Goal: Transaction & Acquisition: Purchase product/service

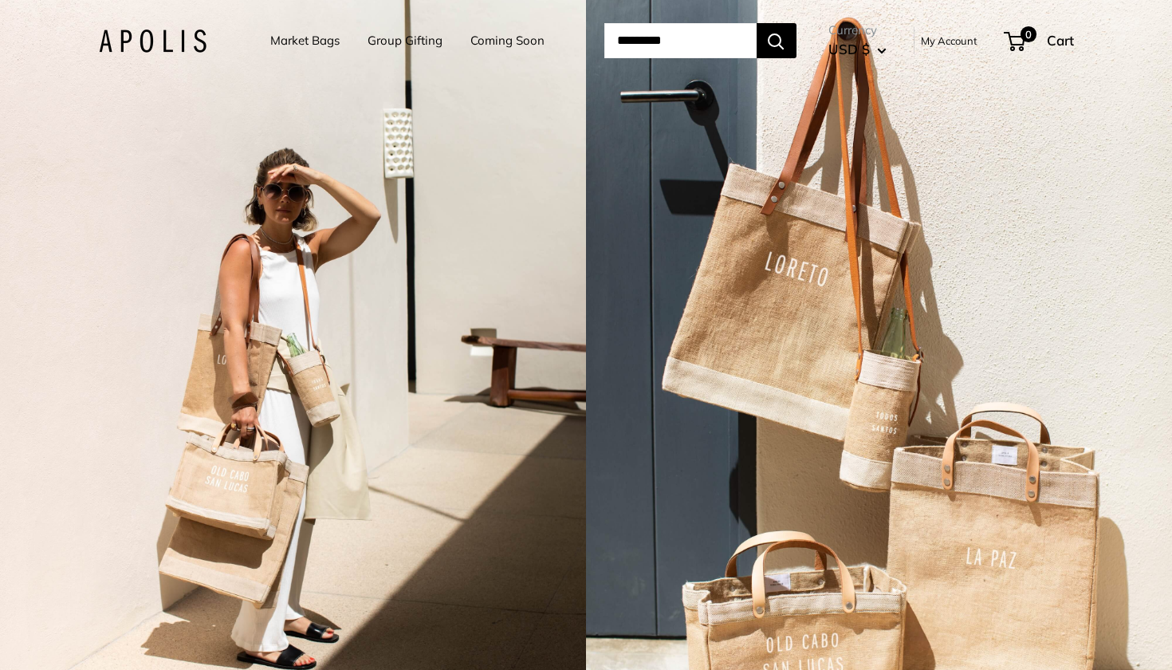
click at [283, 37] on link "Market Bags" at bounding box center [304, 41] width 69 height 22
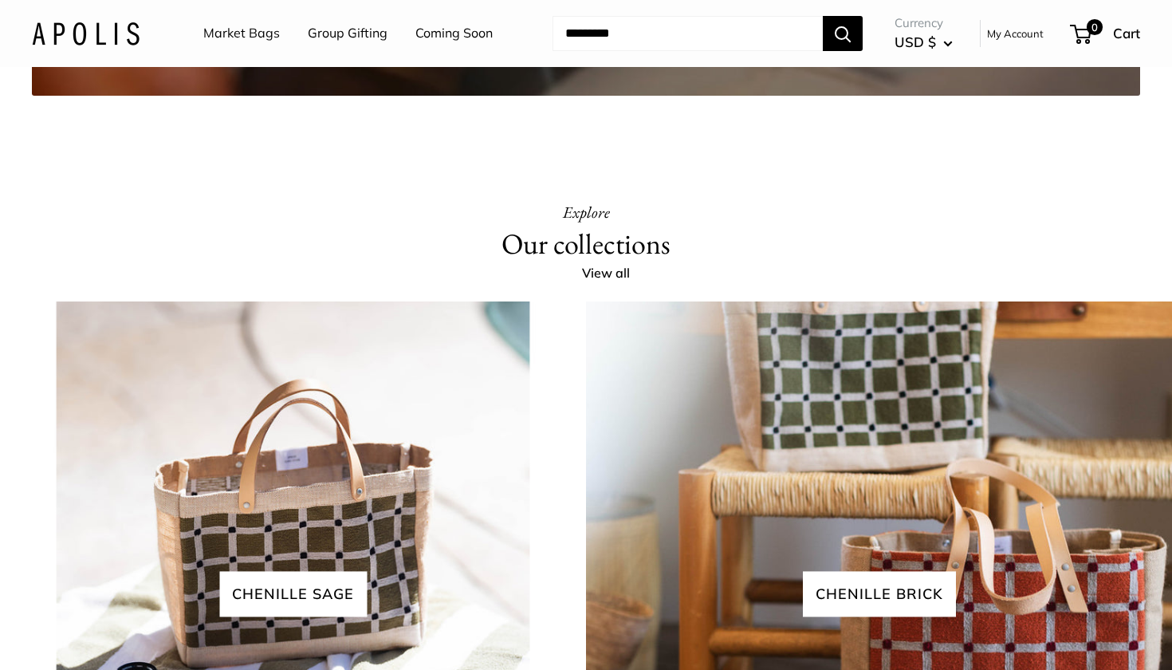
scroll to position [3088, 0]
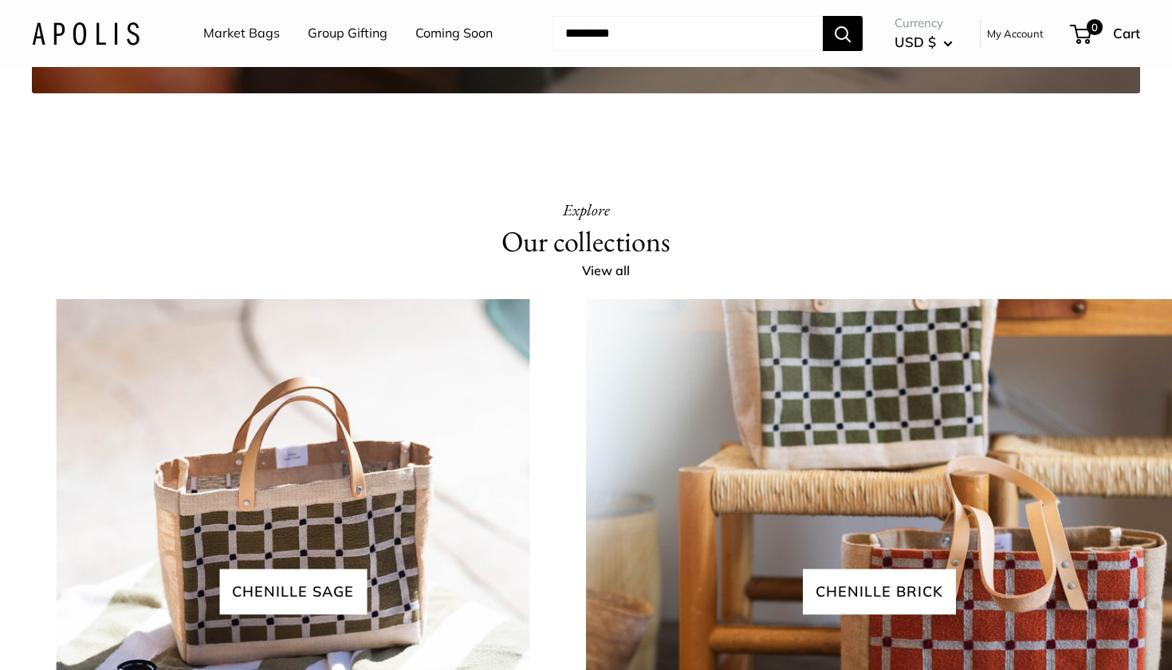
click at [265, 30] on link "Market Bags" at bounding box center [241, 34] width 77 height 24
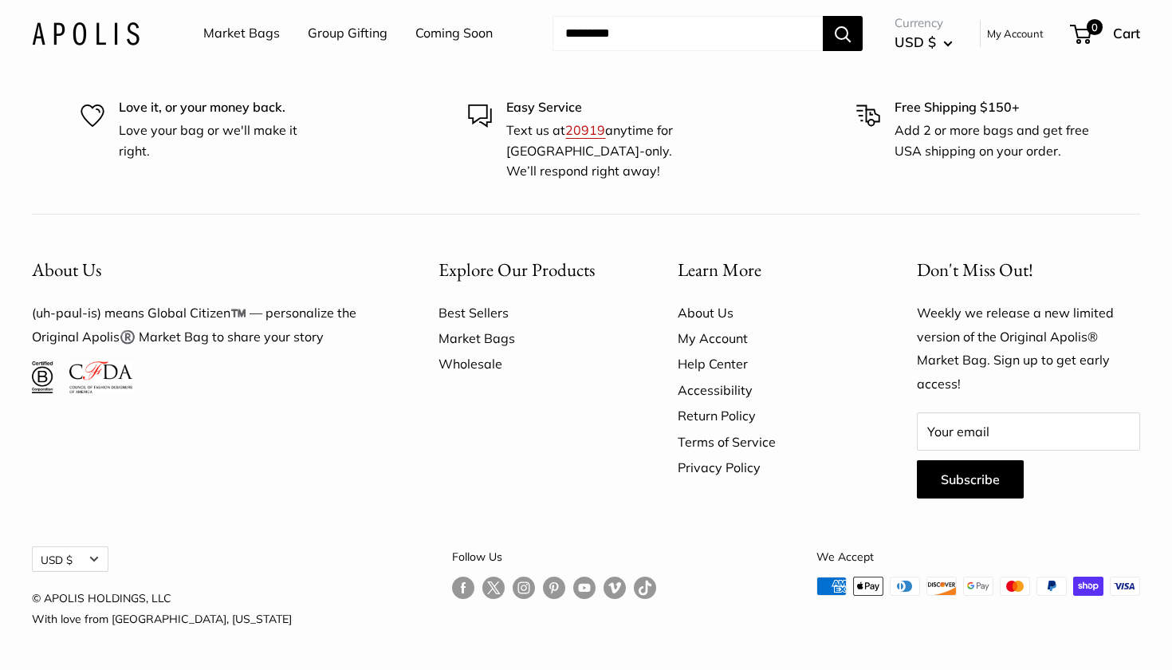
scroll to position [4474, 0]
click at [85, 19] on div "Market Bags Group Gifting Coming Soon Need help? Text Us: 20919 hello@apolisglo…" at bounding box center [586, 33] width 1108 height 51
click at [88, 33] on img at bounding box center [86, 33] width 108 height 23
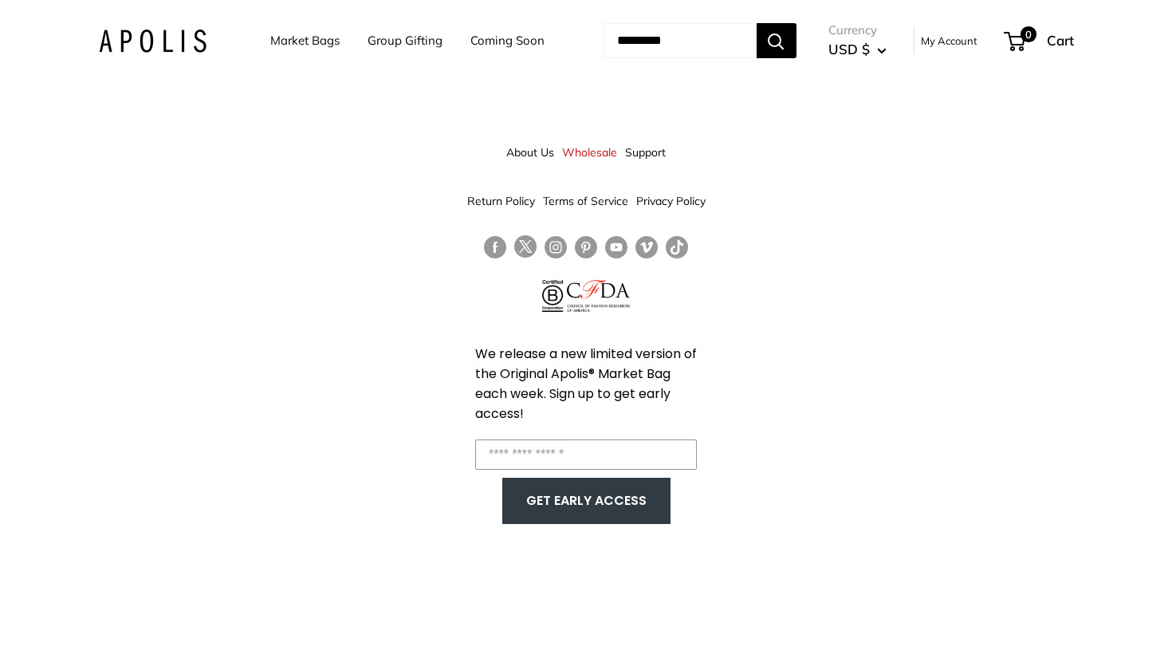
click at [532, 156] on link "About Us" at bounding box center [530, 152] width 48 height 29
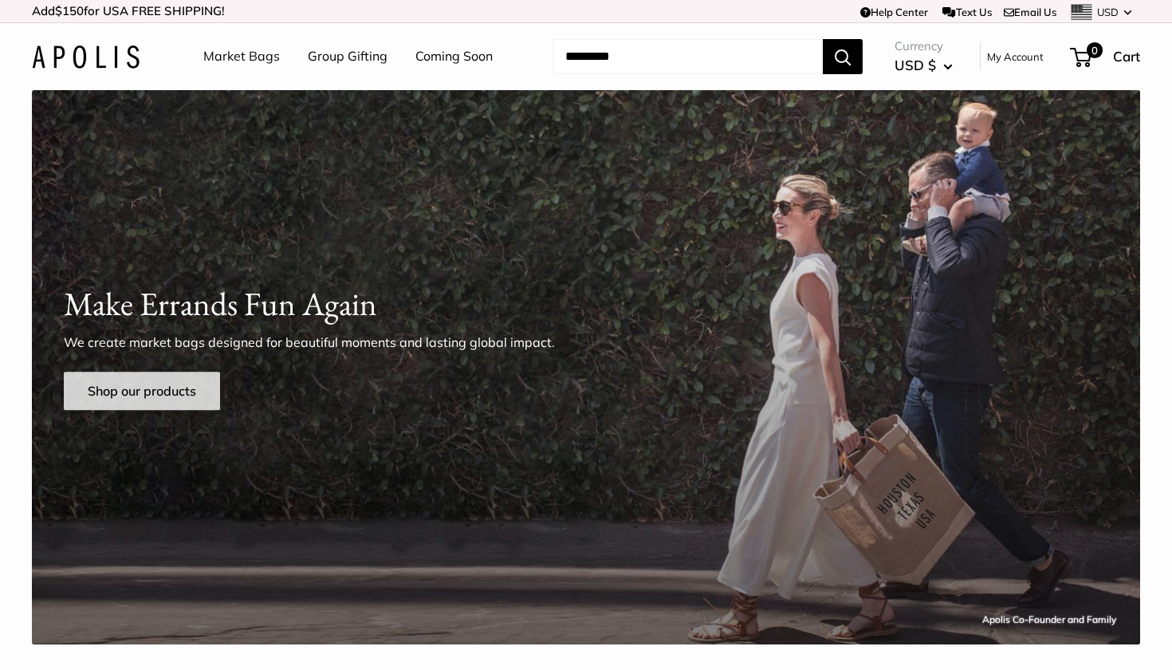
click at [121, 404] on link "Shop our products" at bounding box center [142, 391] width 156 height 38
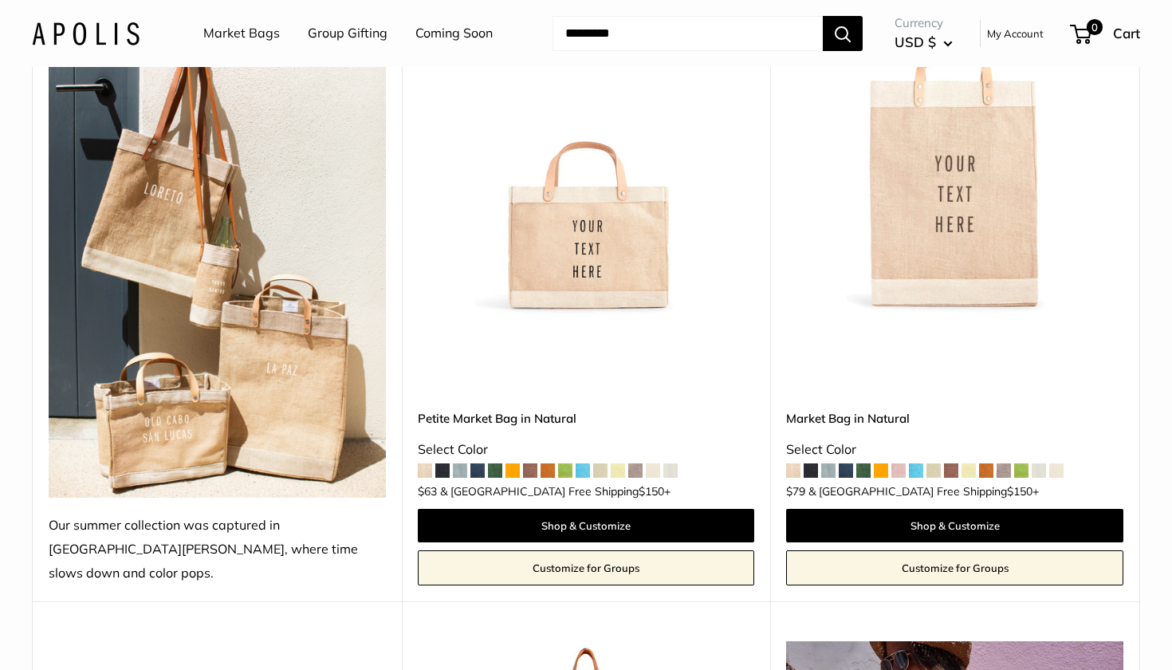
scroll to position [324, 0]
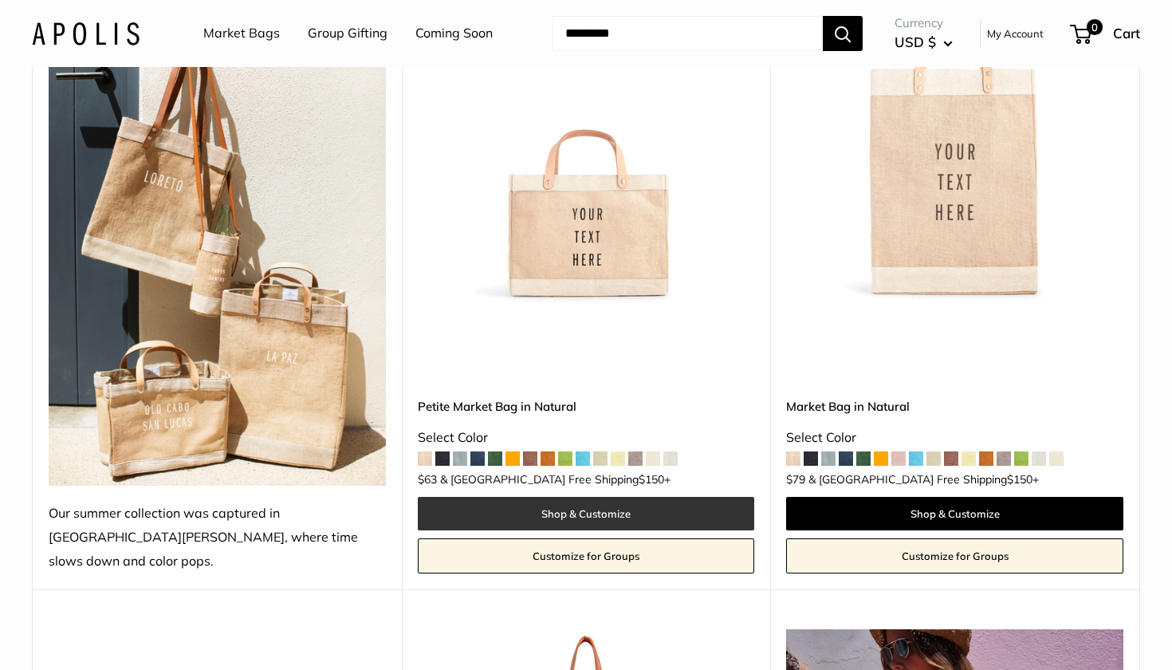
click at [544, 497] on link "Shop & Customize" at bounding box center [586, 513] width 337 height 33
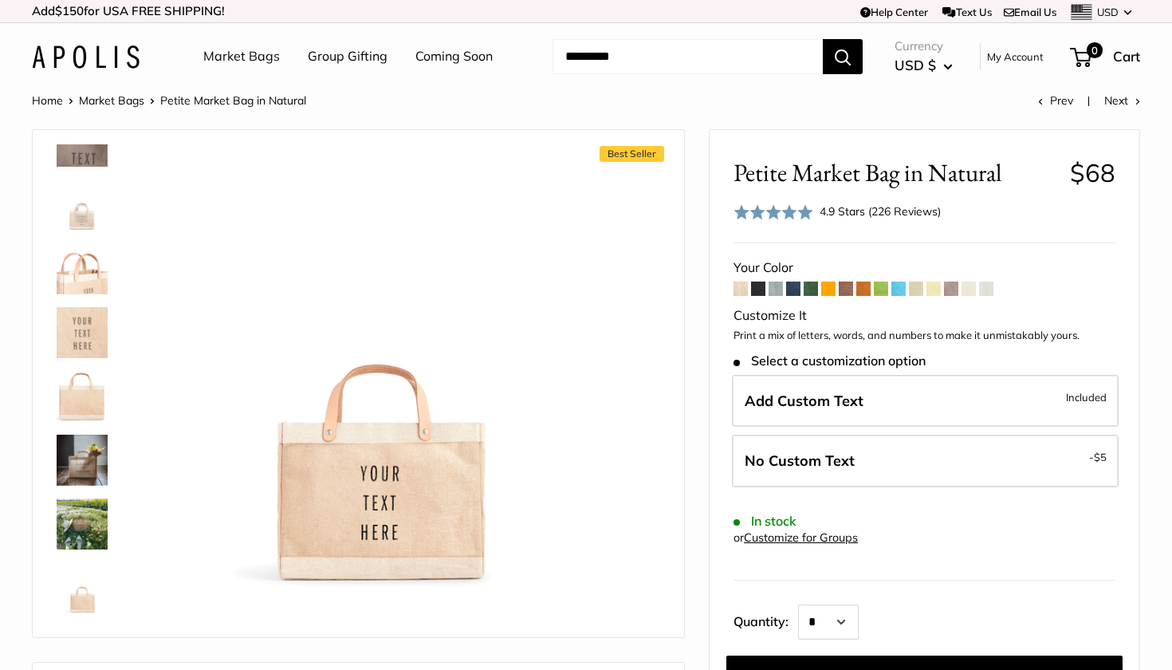
scroll to position [758, 0]
click at [89, 531] on img at bounding box center [82, 523] width 51 height 51
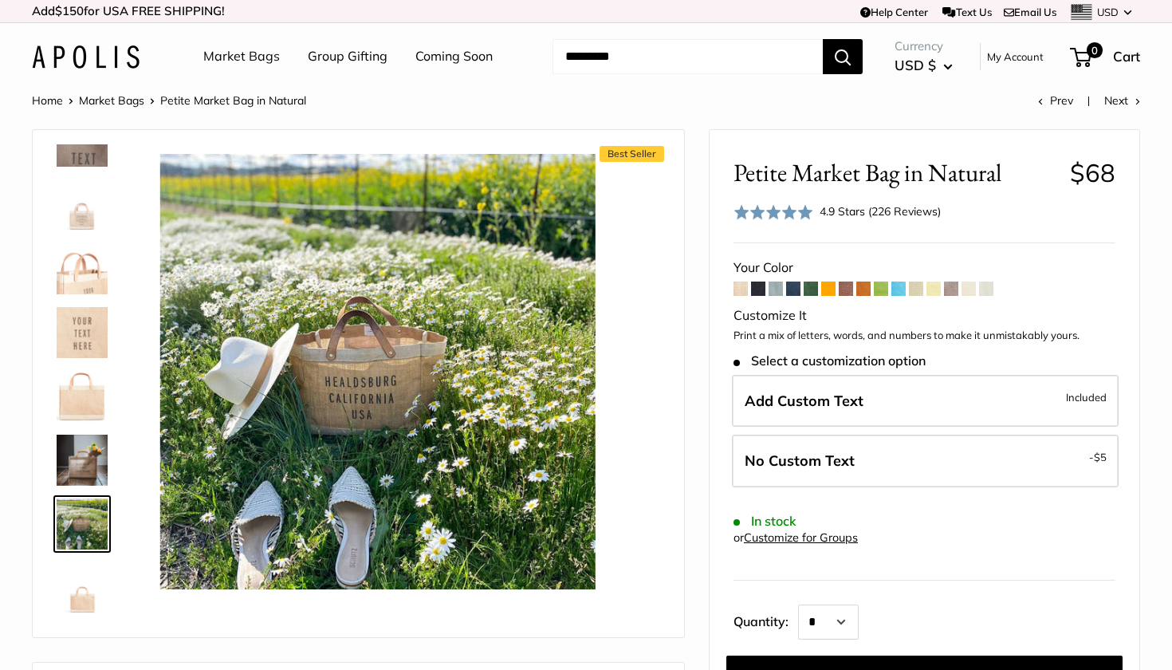
click at [82, 427] on div at bounding box center [88, 383] width 77 height 478
click at [93, 470] on img at bounding box center [82, 460] width 51 height 51
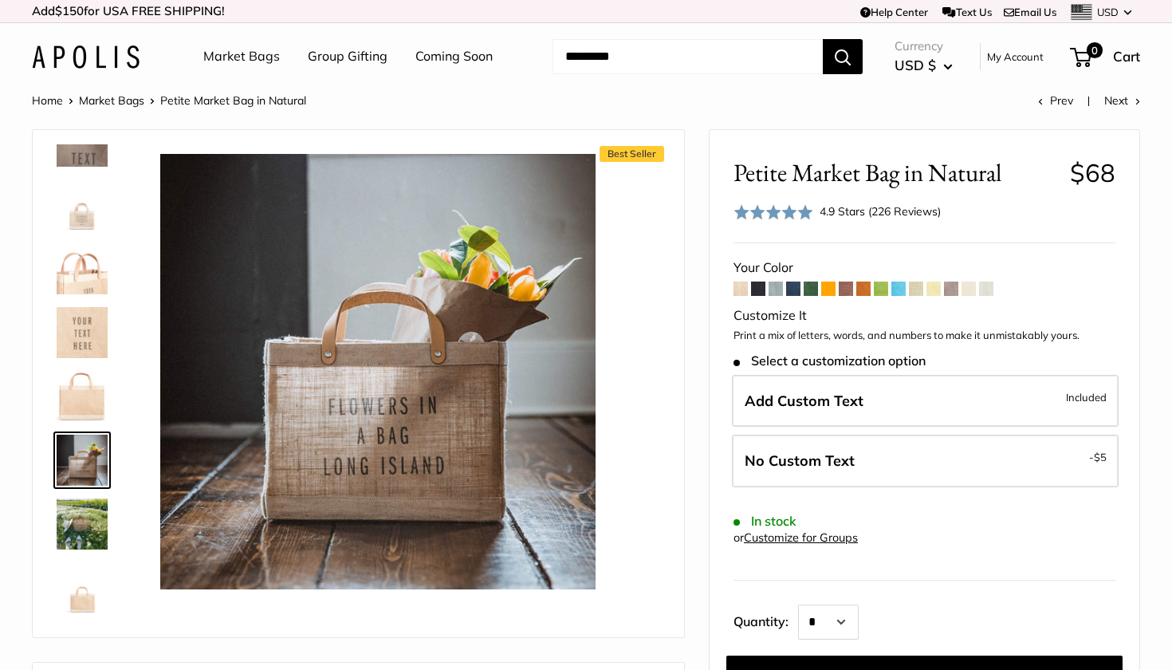
click at [93, 522] on img at bounding box center [82, 523] width 51 height 51
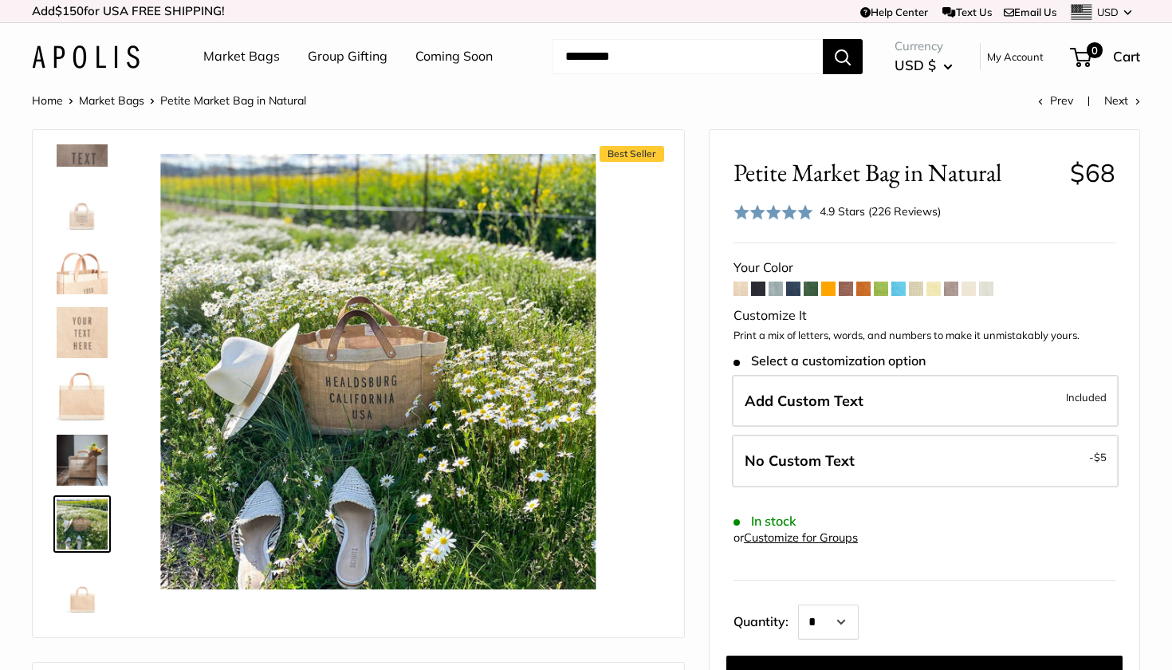
click at [89, 467] on img at bounding box center [82, 460] width 51 height 51
